Goal: Transaction & Acquisition: Book appointment/travel/reservation

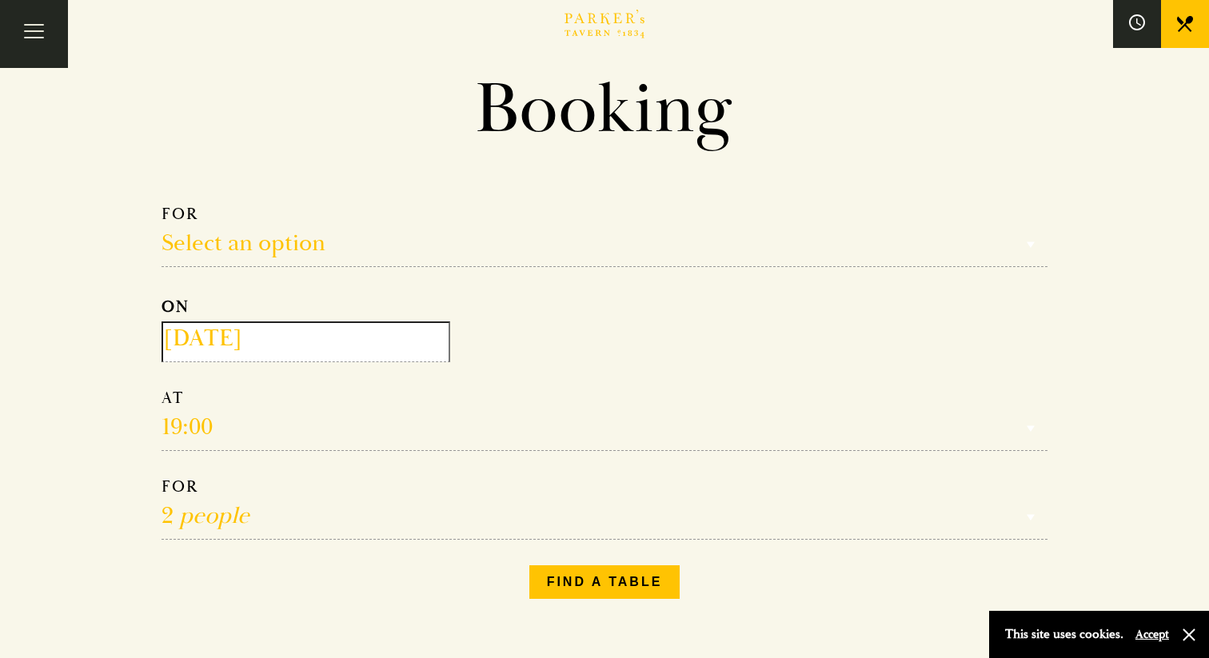
scroll to position [55, 0]
click at [299, 252] on select "Select an option Lunch Dinner Afternoon Tea" at bounding box center [604, 233] width 886 height 63
select select "134868"
click at [161, 202] on select "Select an option Lunch Dinner Afternoon Tea" at bounding box center [604, 233] width 886 height 63
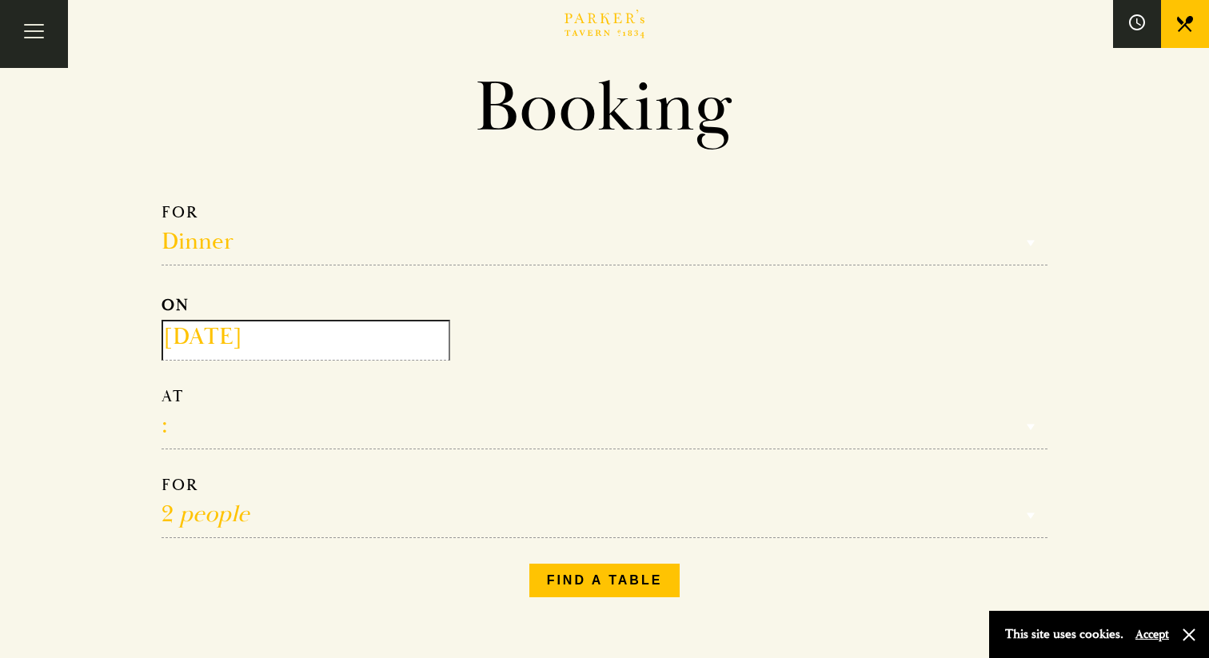
click at [273, 342] on input "[DATE]" at bounding box center [305, 340] width 289 height 41
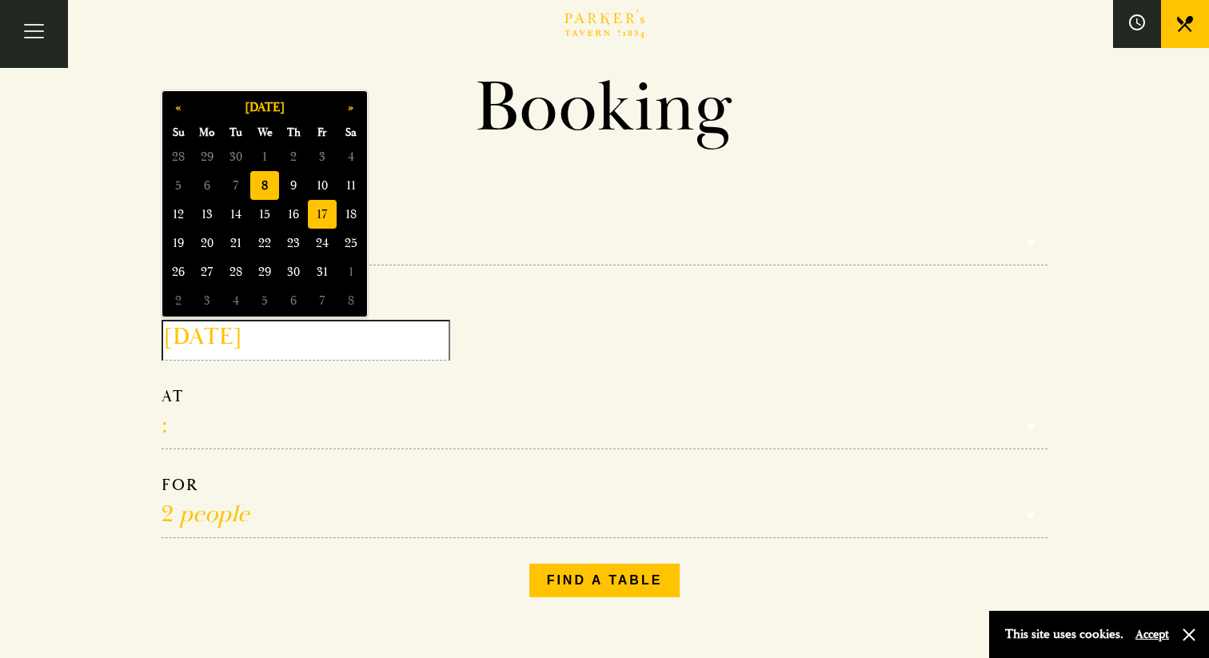
click at [319, 208] on span "17" at bounding box center [322, 214] width 29 height 29
type input "[DATE]"
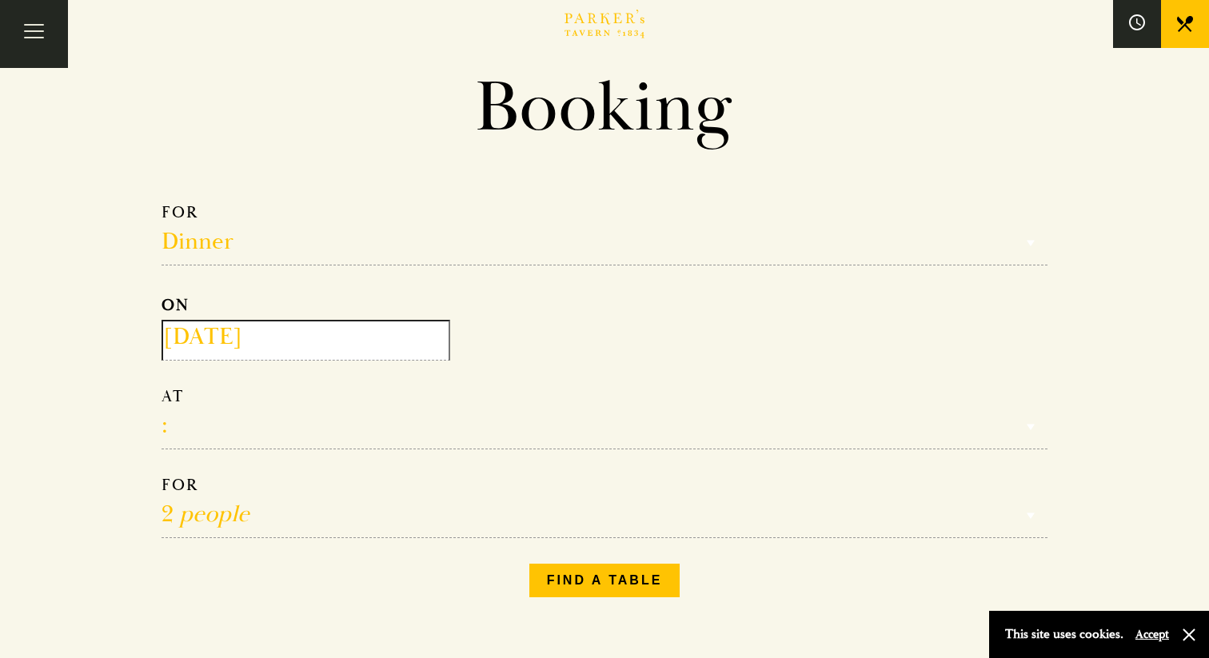
click at [213, 420] on select "17:00 18:00 18:30 19:00 19:30 20:00 20:30 21:00 21:30" at bounding box center [604, 417] width 886 height 63
select select "20:00"
click at [161, 387] on select "17:00 18:00 18:30 19:00 19:30 20:00 20:30 21:00 21:30" at bounding box center [604, 417] width 886 height 63
click at [210, 508] on select "1 person 2 people 3 people 4 people 5 people 6 people 7 people 8 people 9 peopl…" at bounding box center [604, 506] width 886 height 63
select select "4"
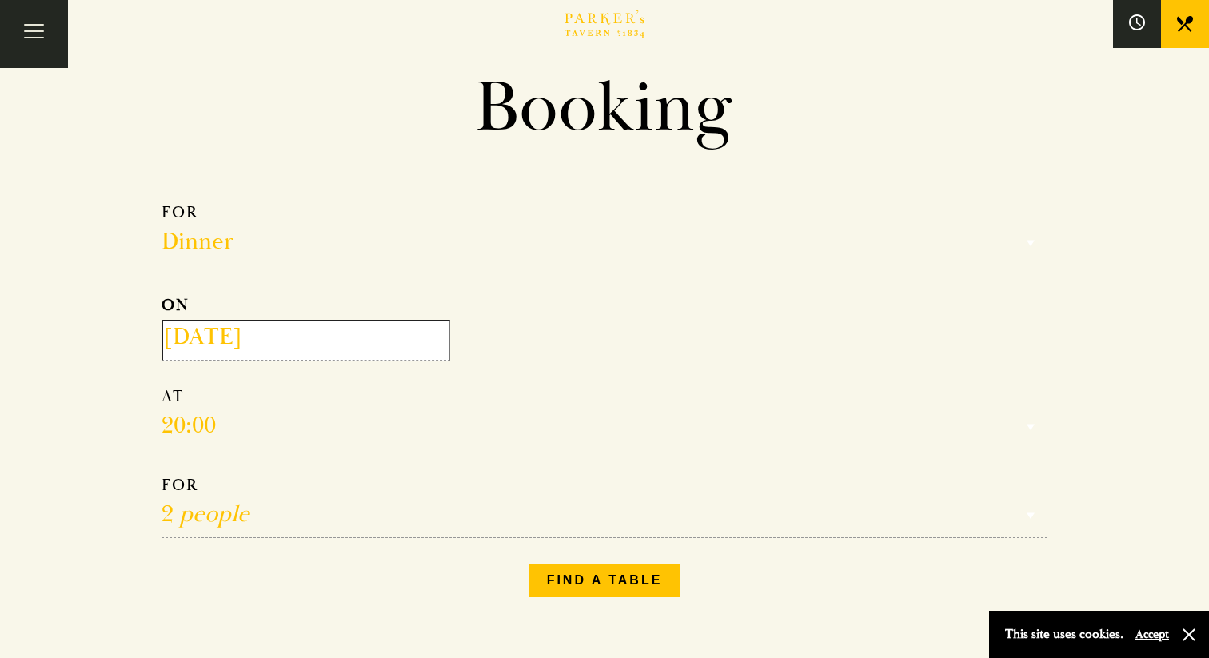
click at [161, 476] on select "1 person 2 people 3 people 4 people 5 people 6 people 7 people 8 people 9 peopl…" at bounding box center [604, 506] width 886 height 63
click at [592, 581] on button "Find a table" at bounding box center [604, 581] width 151 height 34
